Goal: Entertainment & Leisure: Consume media (video, audio)

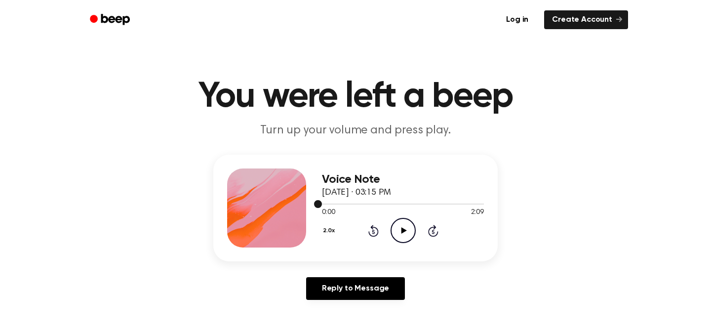
click at [453, 205] on div at bounding box center [403, 204] width 162 height 8
click at [401, 226] on icon "Play Audio" at bounding box center [403, 230] width 25 height 25
click at [340, 233] on div "2.0x Rewind 5 seconds Pause Audio Skip 5 seconds" at bounding box center [403, 230] width 162 height 25
click at [329, 230] on div "2.0x Playback Speed 0.8x 1.0x 1.2x 1.5x 2.0x" at bounding box center [330, 231] width 16 height 15
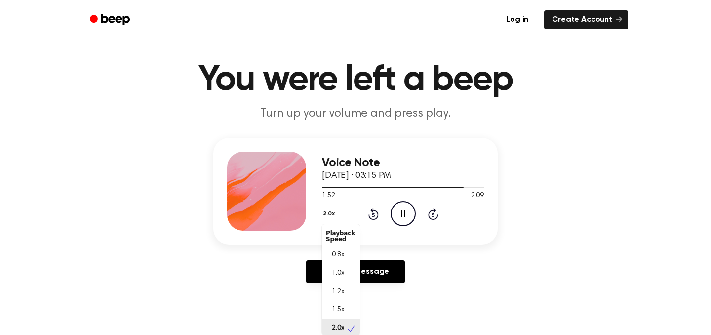
scroll to position [2, 0]
click at [340, 273] on span "1.0x" at bounding box center [338, 271] width 12 height 10
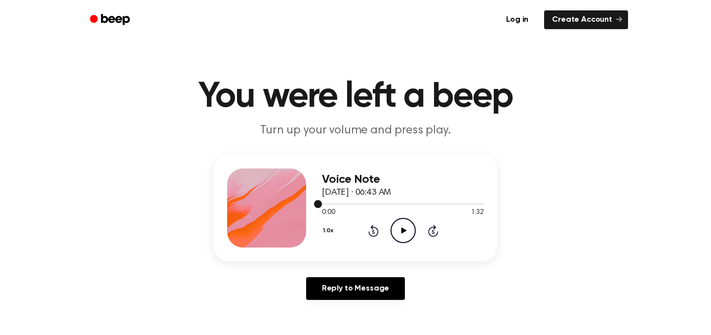
click at [464, 204] on div at bounding box center [403, 204] width 162 height 8
click at [398, 233] on icon "Play Audio" at bounding box center [403, 230] width 25 height 25
click at [397, 234] on icon "Pause Audio" at bounding box center [403, 230] width 25 height 25
